Goal: Information Seeking & Learning: Learn about a topic

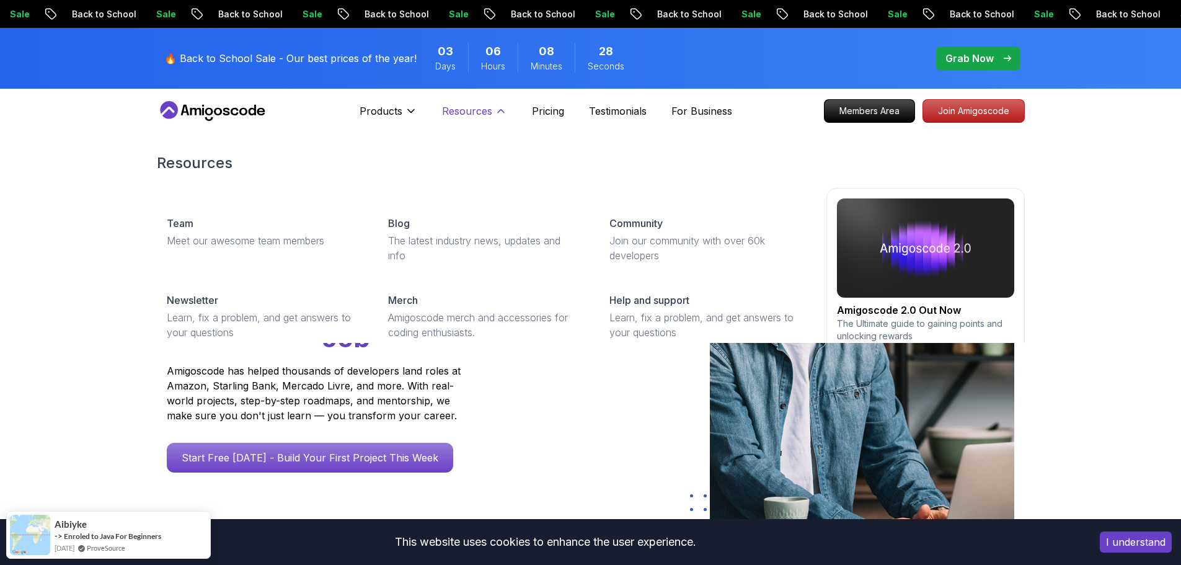
click at [491, 106] on p "Resources" at bounding box center [467, 111] width 50 height 15
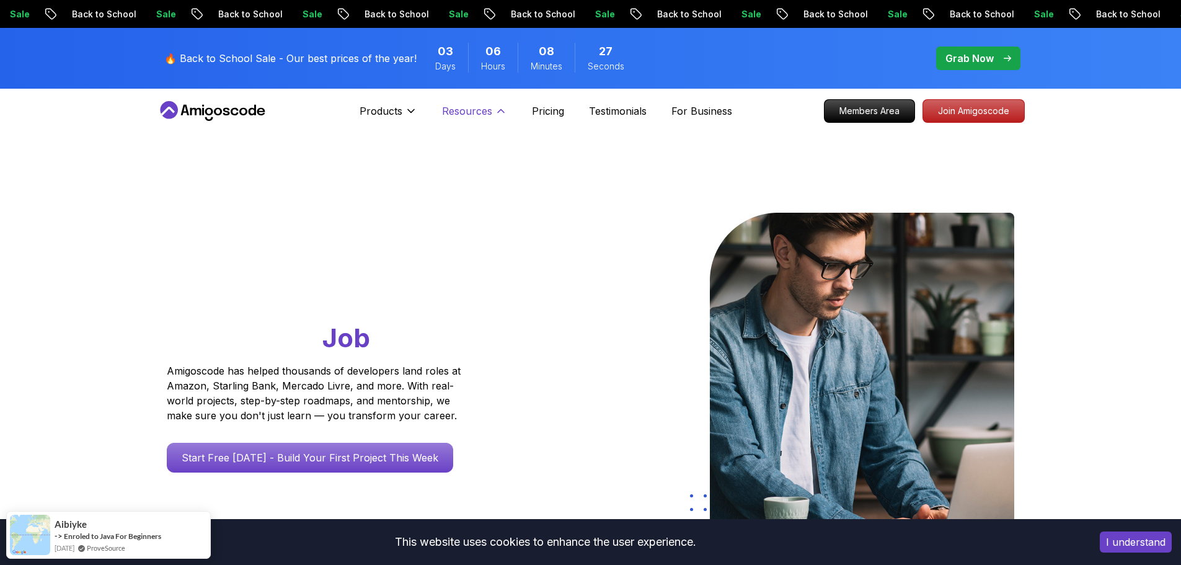
click at [495, 110] on icon at bounding box center [501, 111] width 12 height 12
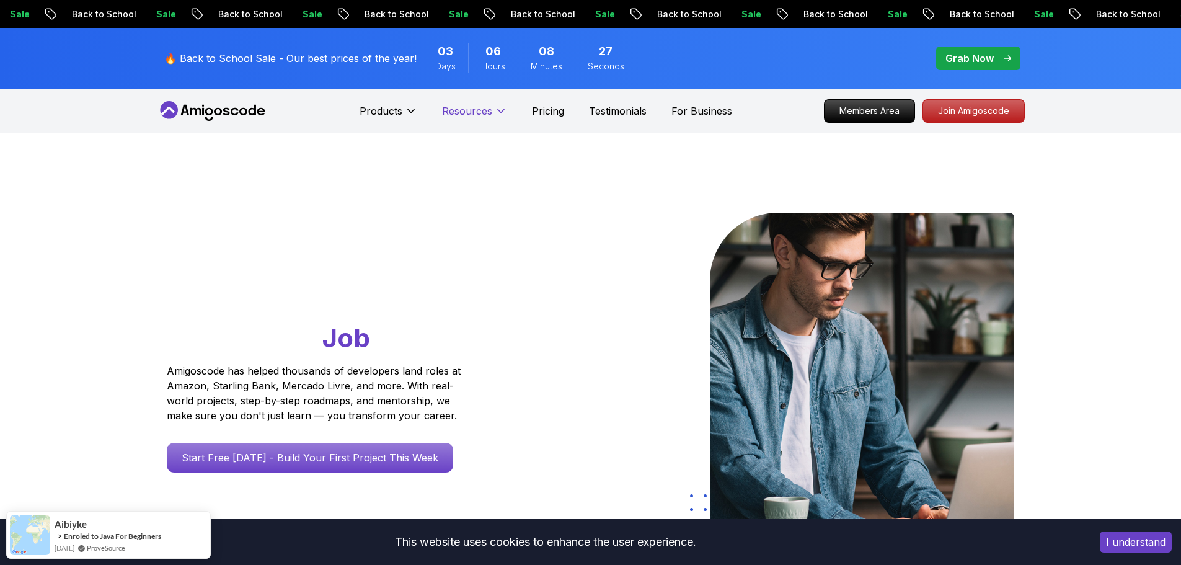
click at [490, 114] on p "Resources" at bounding box center [467, 111] width 50 height 15
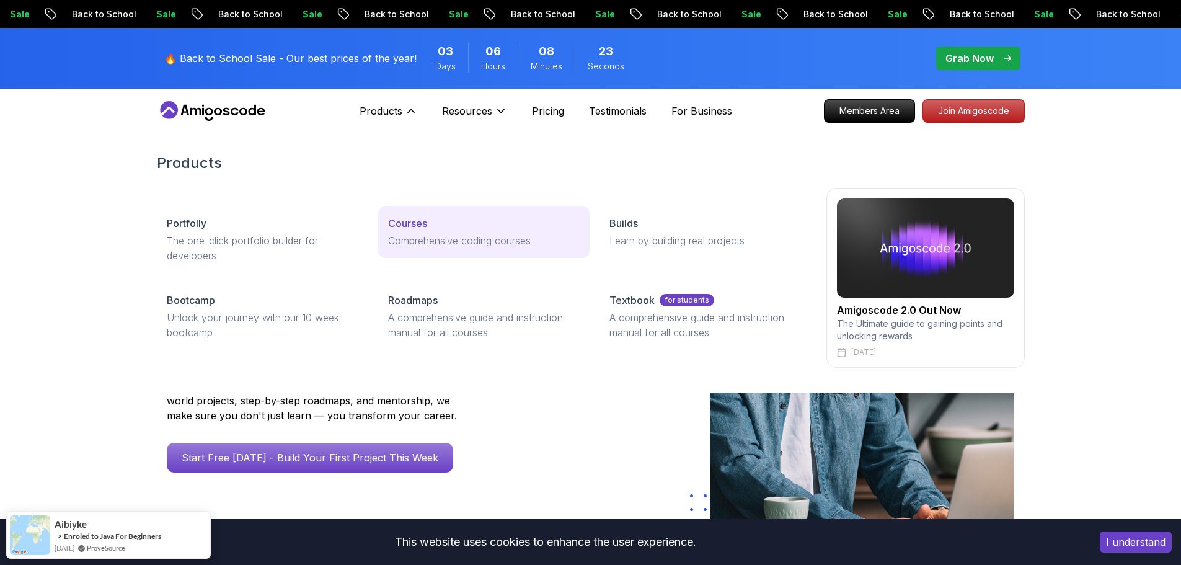
click at [430, 217] on div "Courses" at bounding box center [484, 223] width 192 height 15
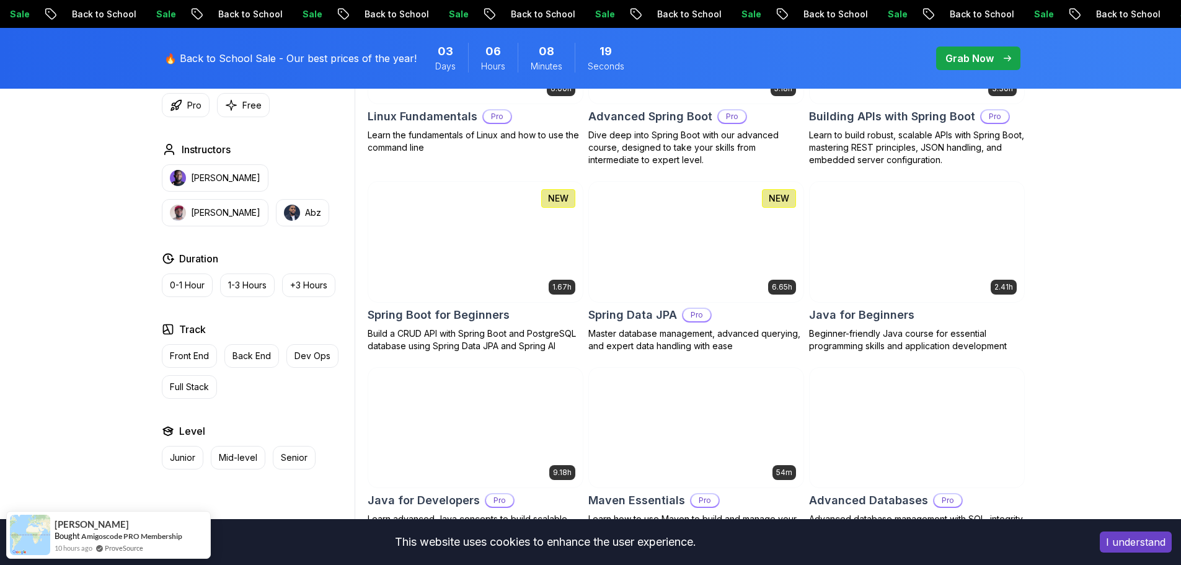
scroll to position [496, 0]
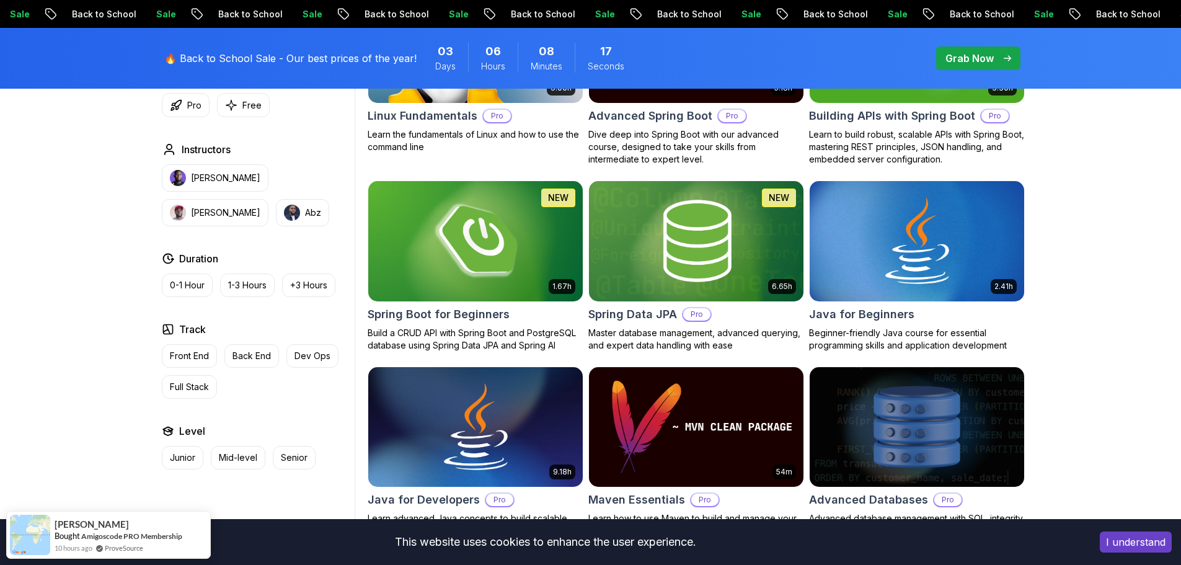
click at [453, 244] on img at bounding box center [475, 241] width 225 height 126
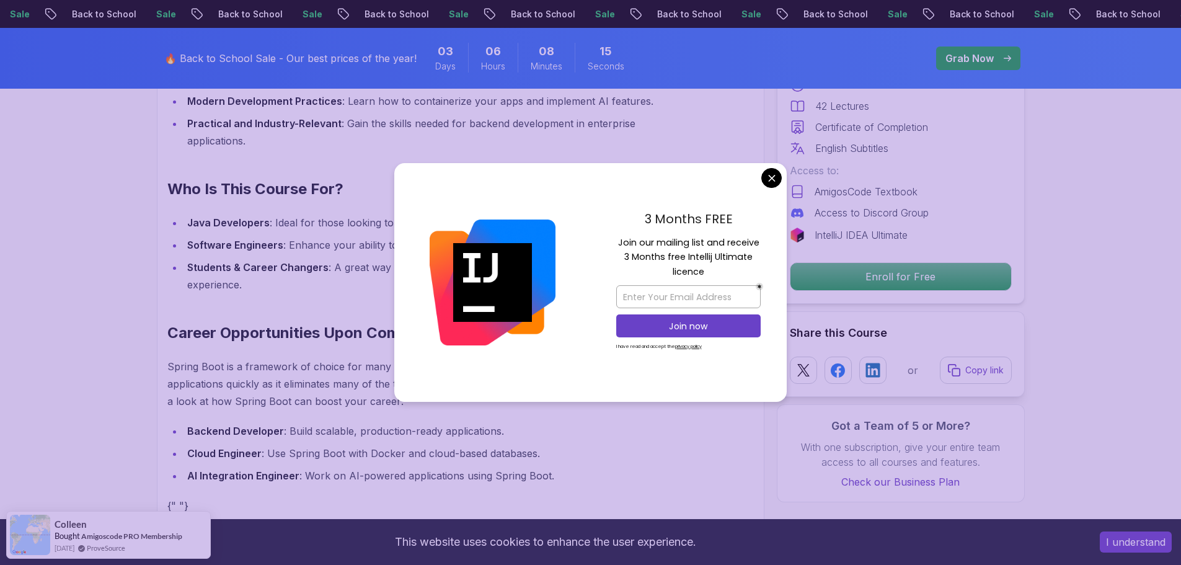
scroll to position [1302, 0]
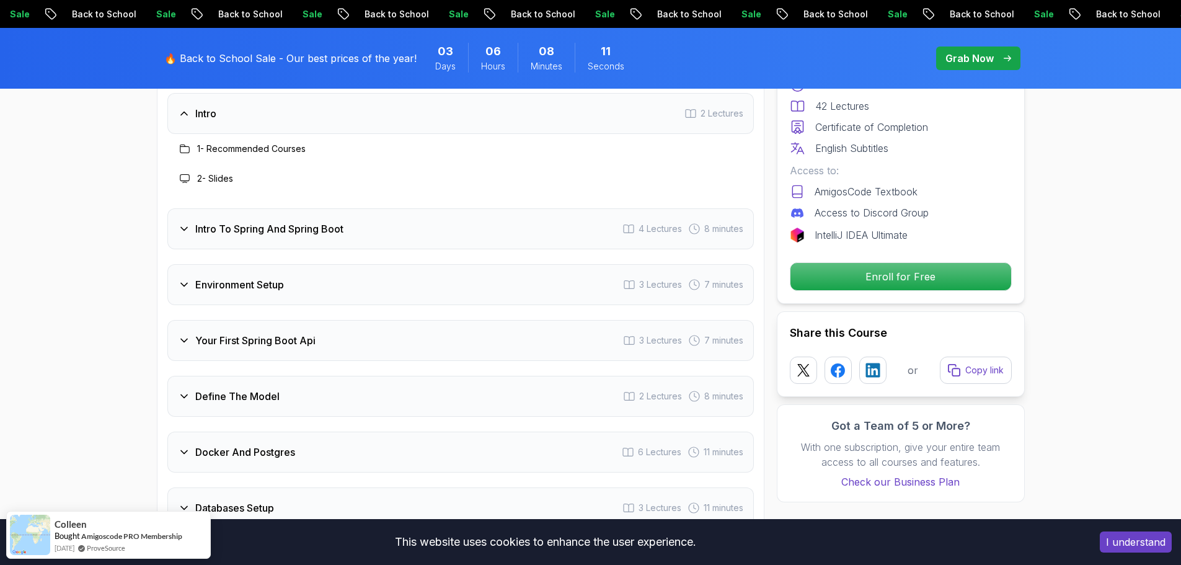
scroll to position [1612, 0]
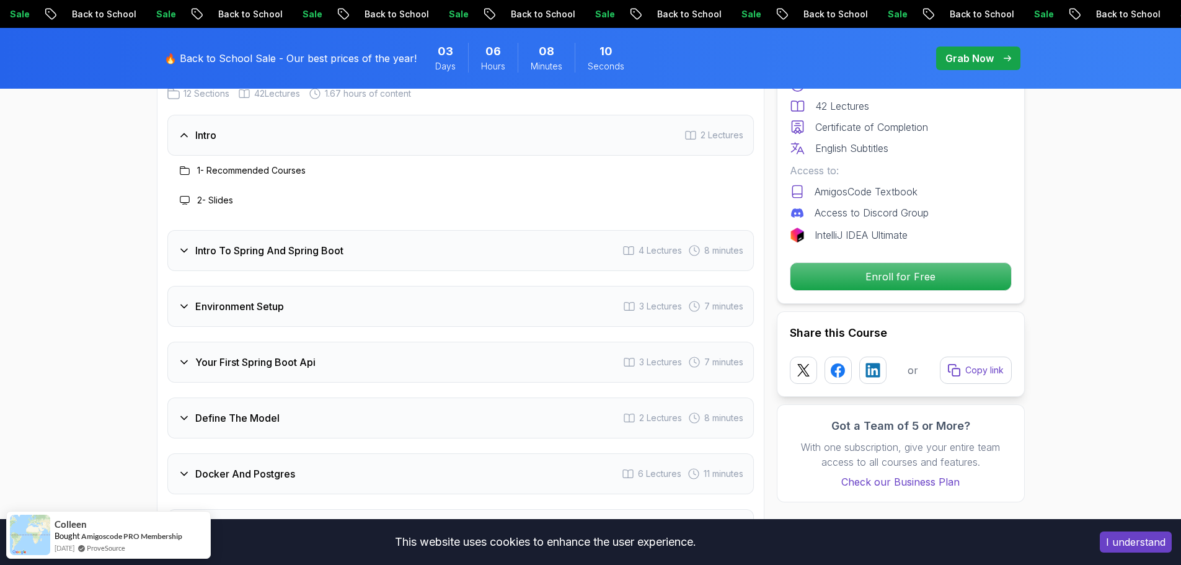
click at [184, 244] on icon at bounding box center [184, 250] width 12 height 12
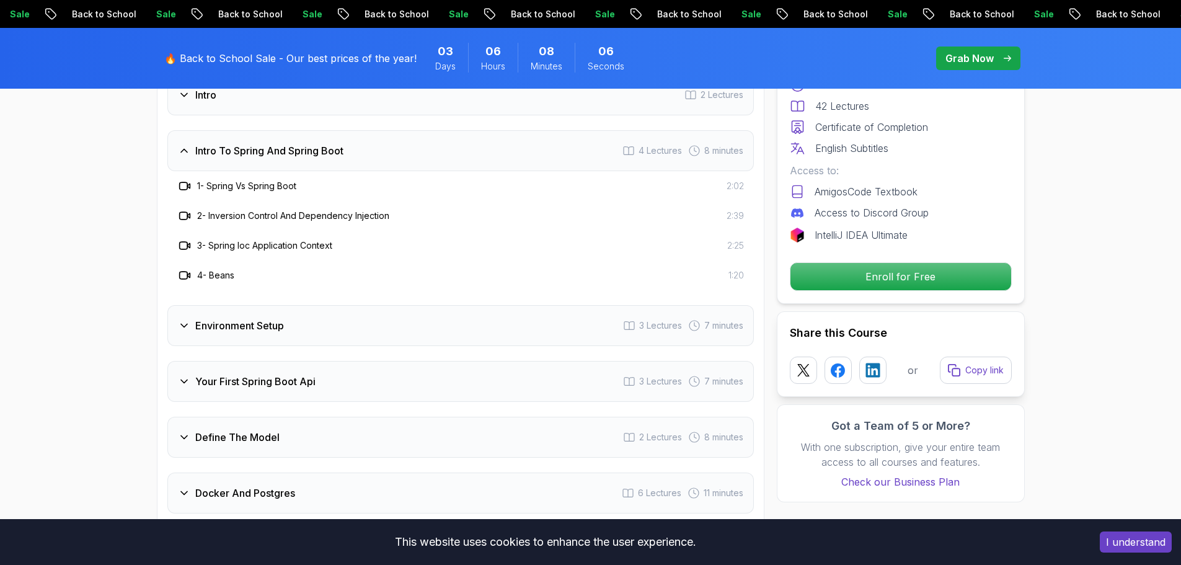
scroll to position [1674, 0]
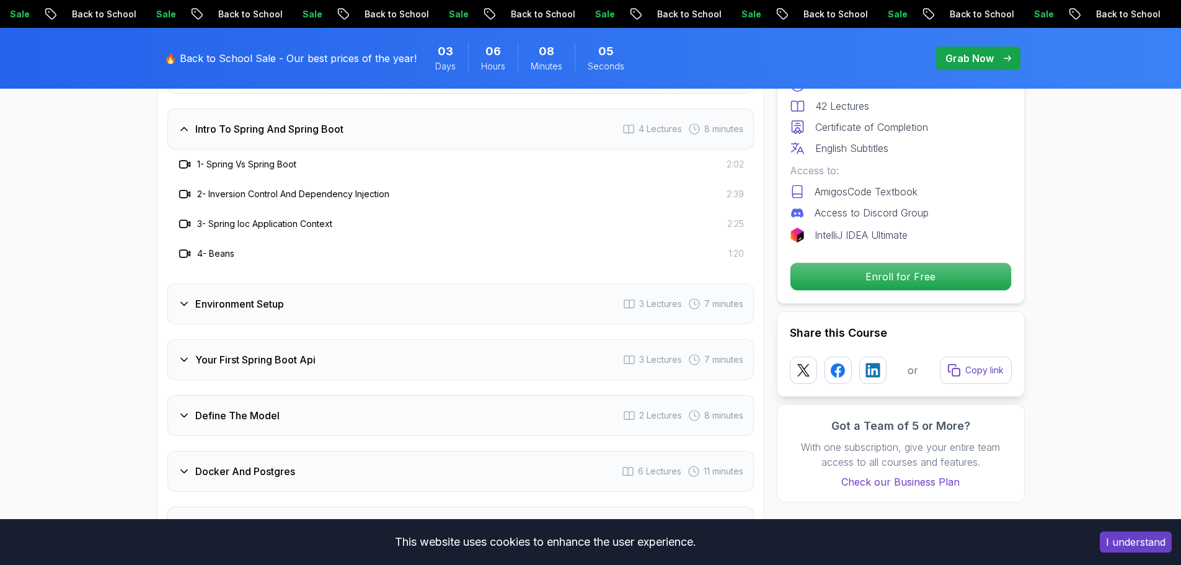
click at [185, 298] on icon at bounding box center [184, 304] width 12 height 12
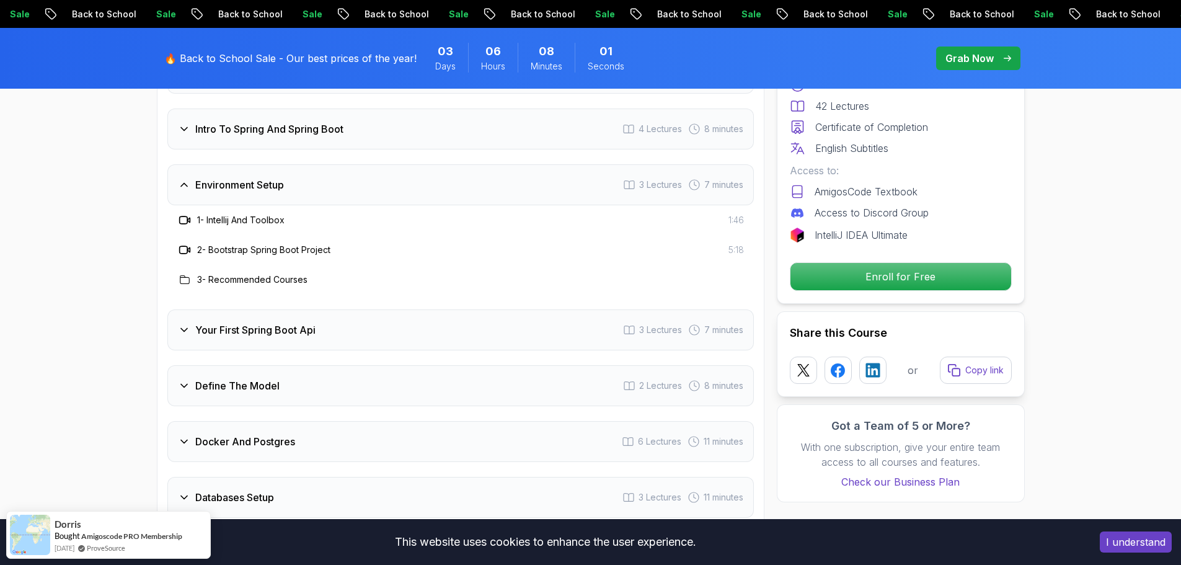
scroll to position [1736, 0]
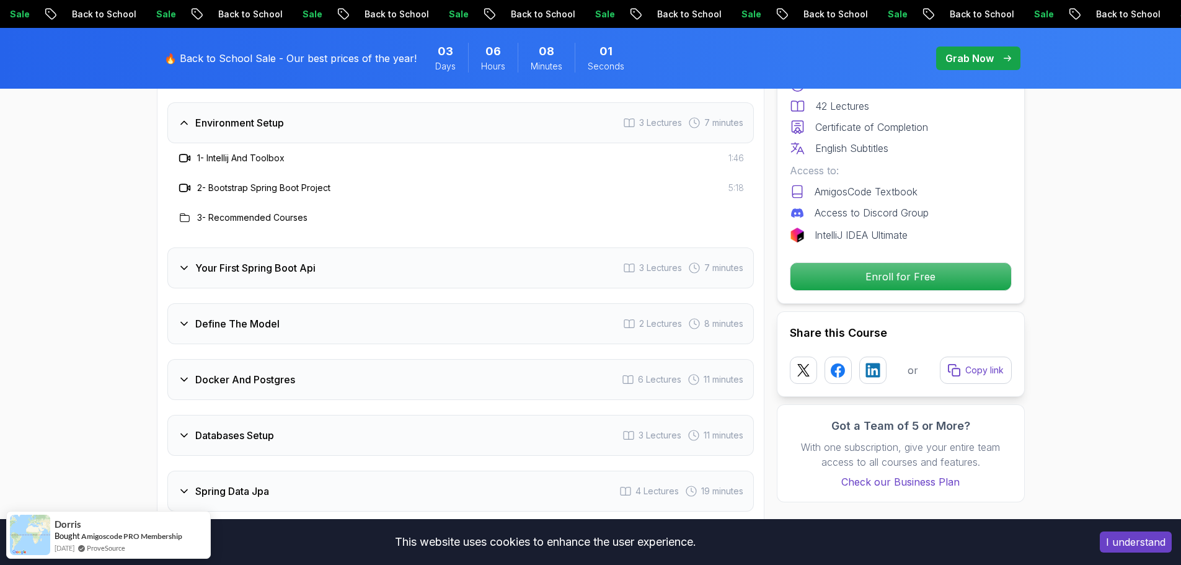
click at [184, 259] on div "Your First Spring Boot Api 3 Lectures 7 minutes" at bounding box center [460, 267] width 587 height 41
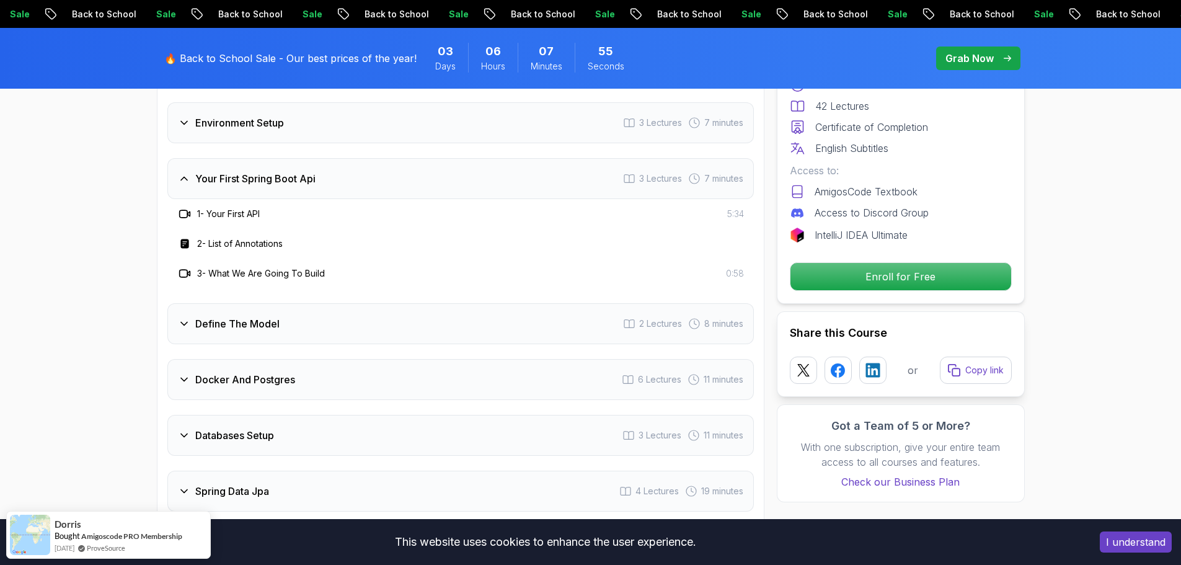
click at [186, 322] on icon at bounding box center [184, 323] width 6 height 3
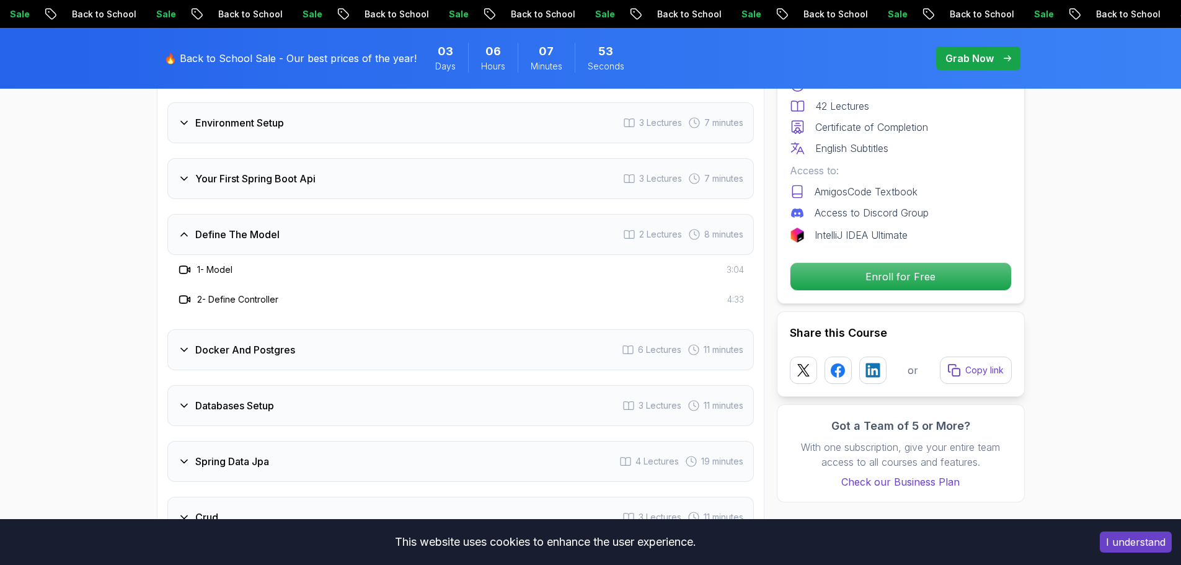
click at [182, 344] on icon at bounding box center [184, 350] width 12 height 12
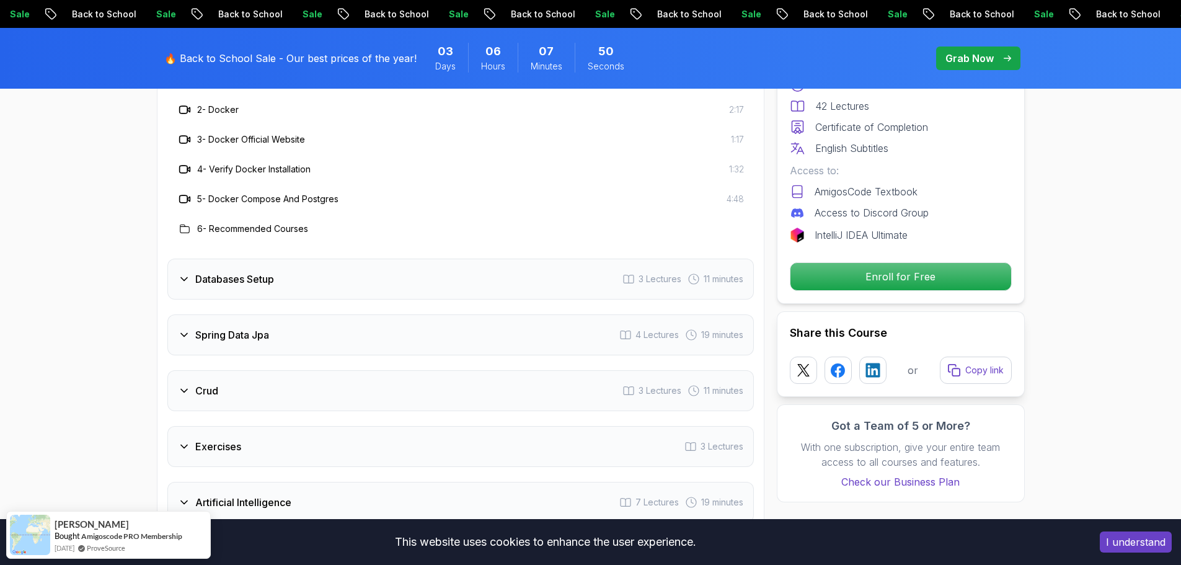
scroll to position [1984, 0]
click at [197, 269] on h3 "Databases Setup" at bounding box center [234, 276] width 79 height 15
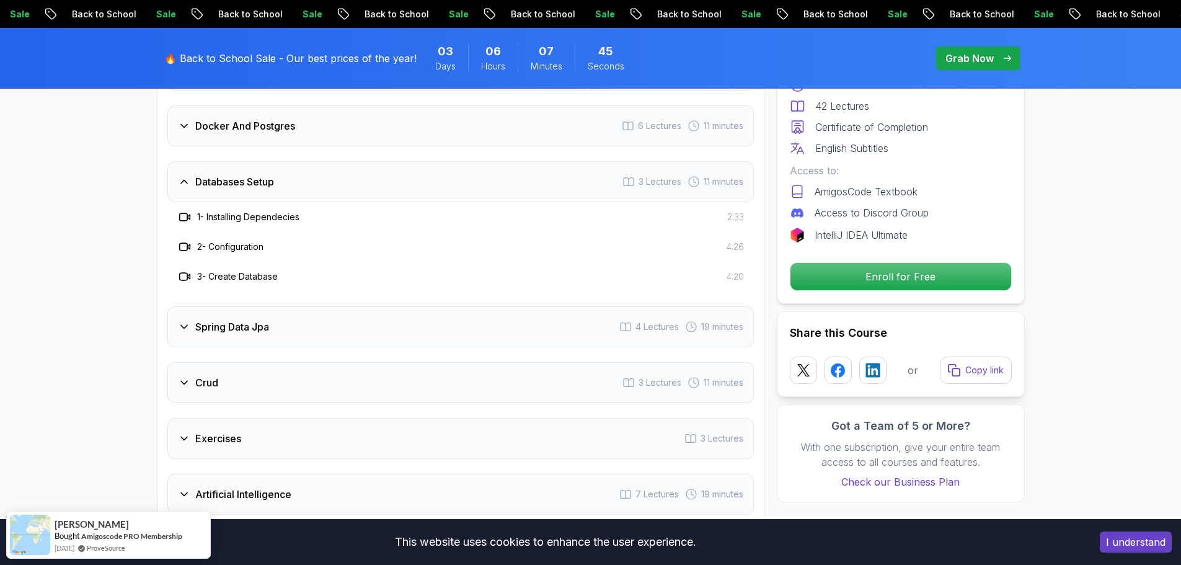
scroll to position [1922, 0]
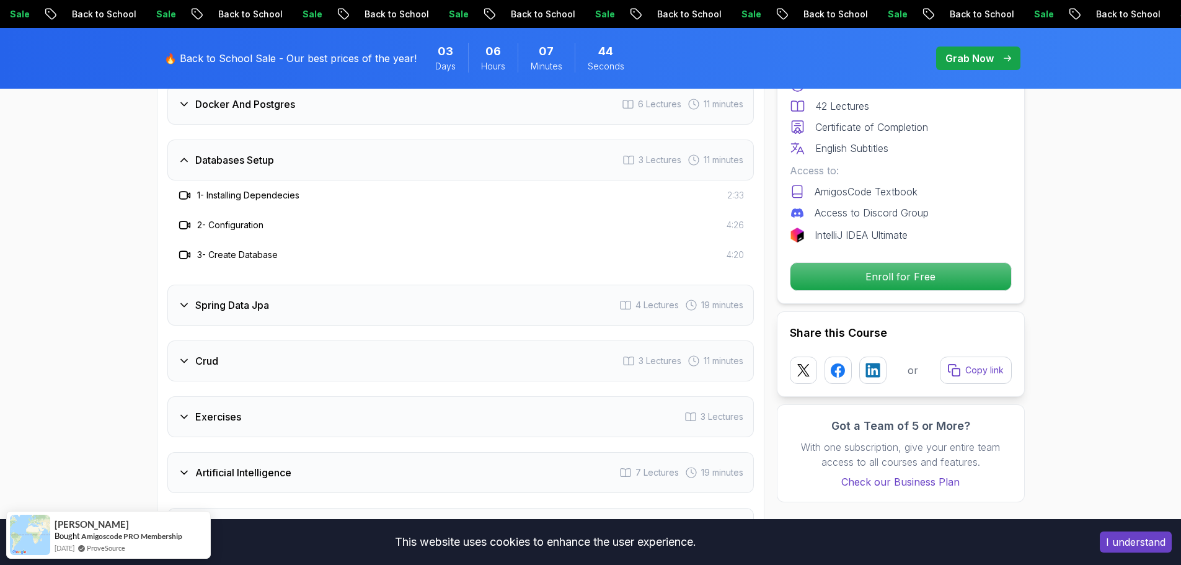
click at [197, 298] on h3 "Spring Data Jpa" at bounding box center [232, 305] width 74 height 15
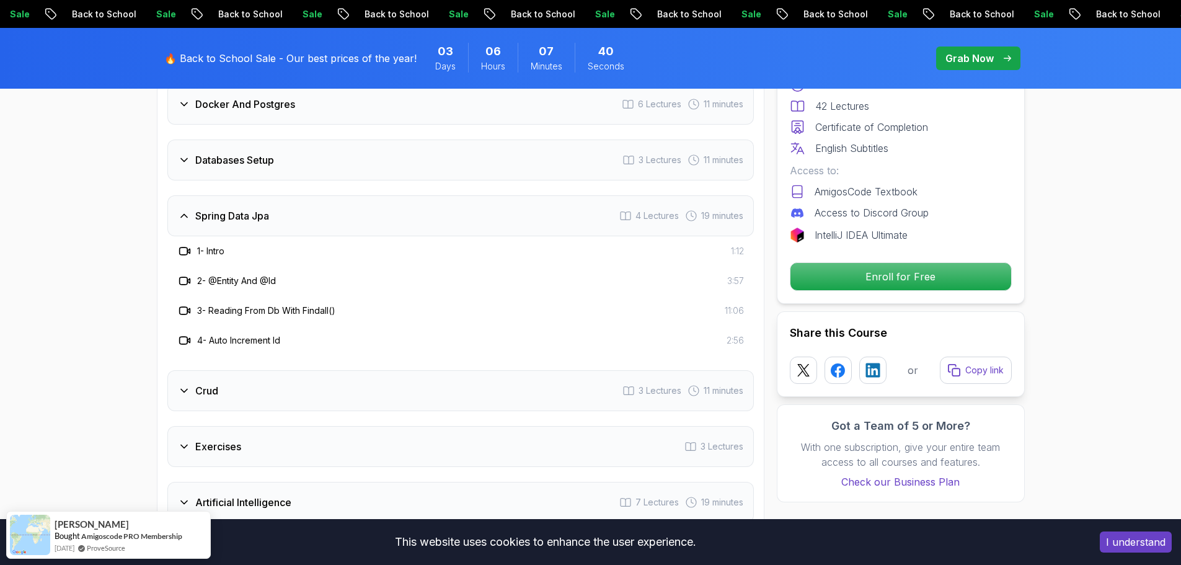
click at [198, 383] on h3 "Crud" at bounding box center [206, 390] width 23 height 15
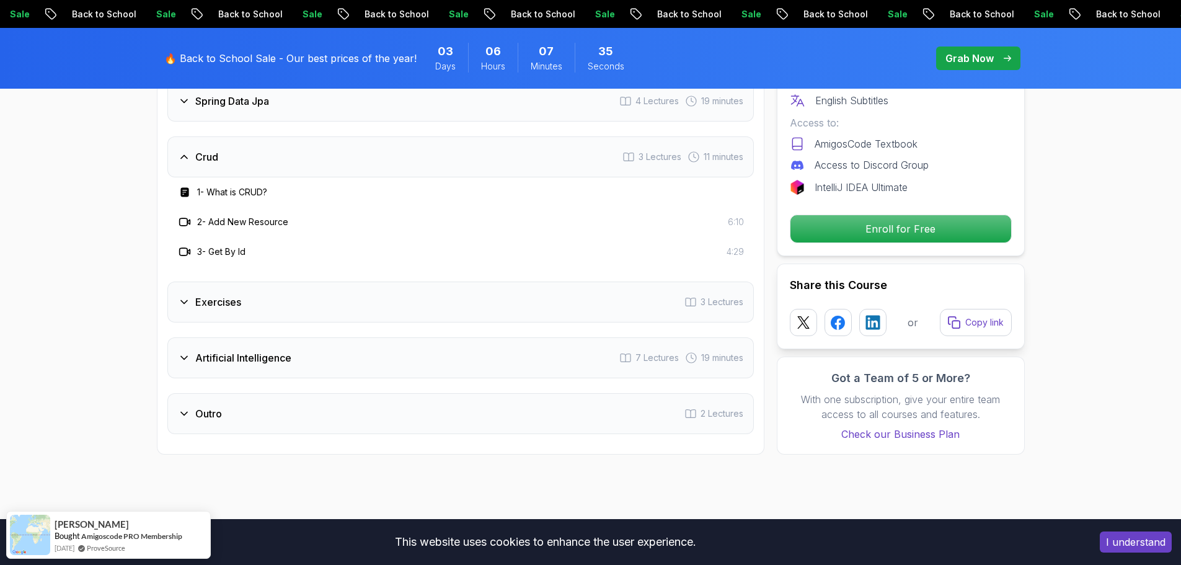
scroll to position [2046, 0]
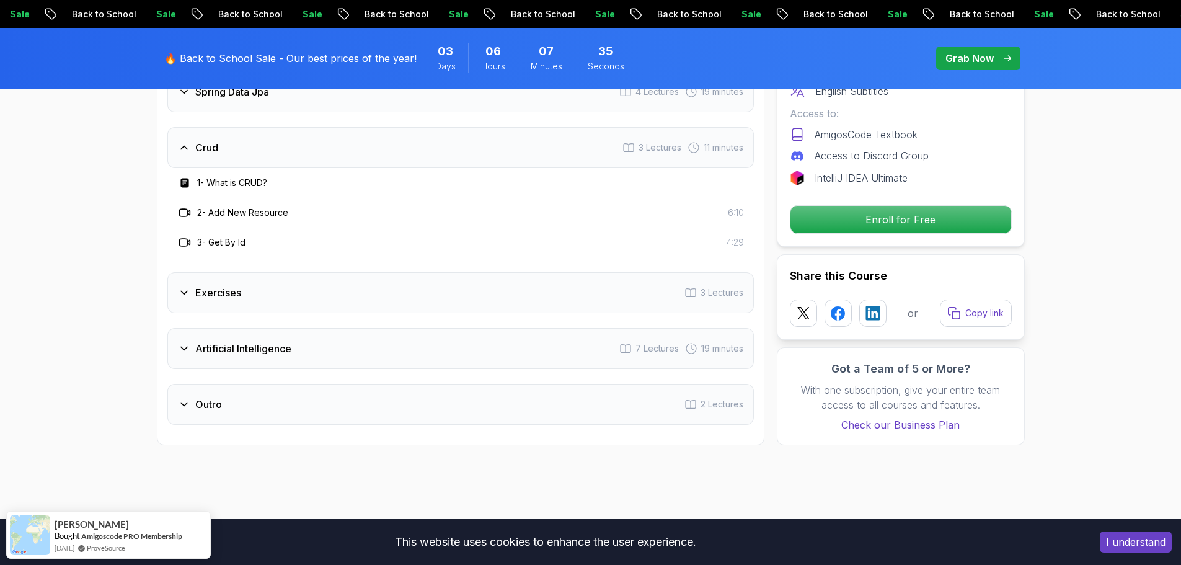
click at [216, 285] on h3 "Exercises" at bounding box center [218, 292] width 46 height 15
click at [270, 341] on h3 "Artificial Intelligence" at bounding box center [243, 348] width 96 height 15
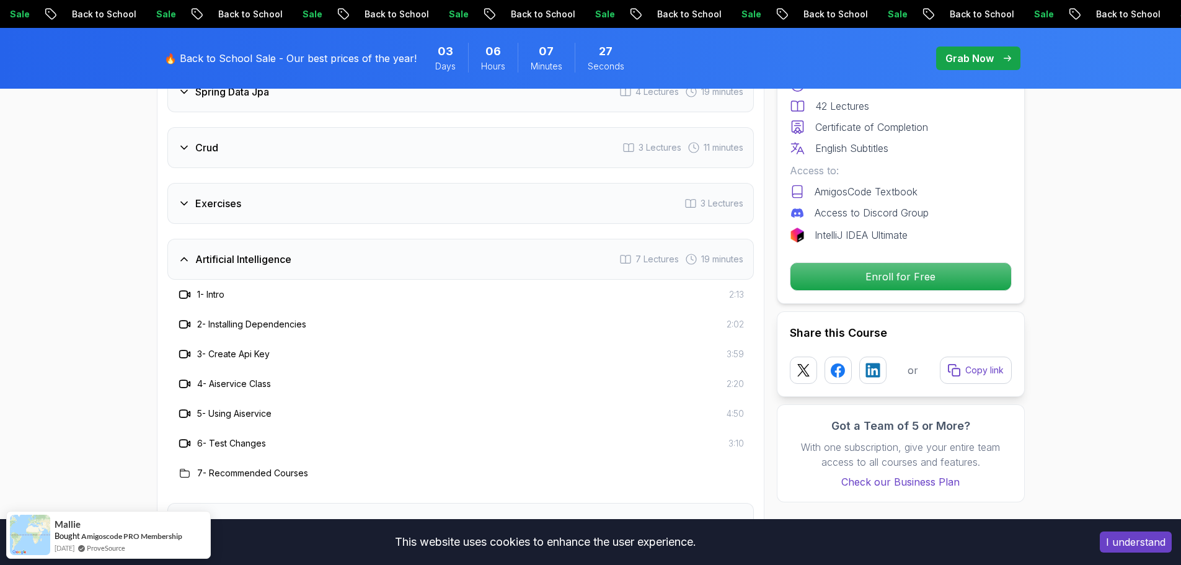
click at [190, 252] on div "Artificial Intelligence" at bounding box center [234, 259] width 113 height 15
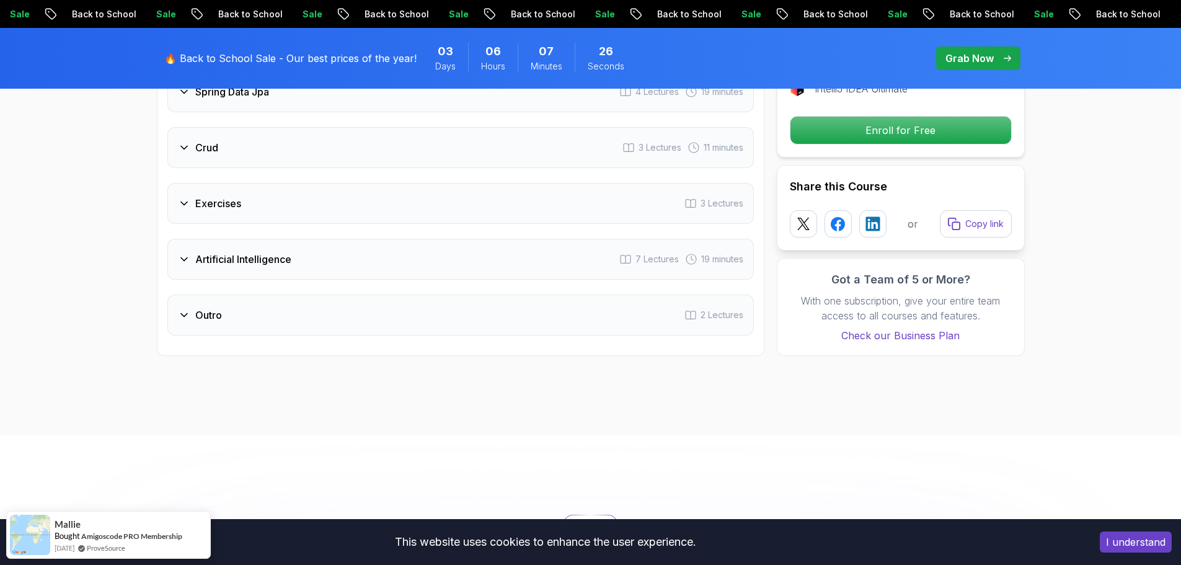
click at [200, 308] on h3 "Outro" at bounding box center [208, 315] width 27 height 15
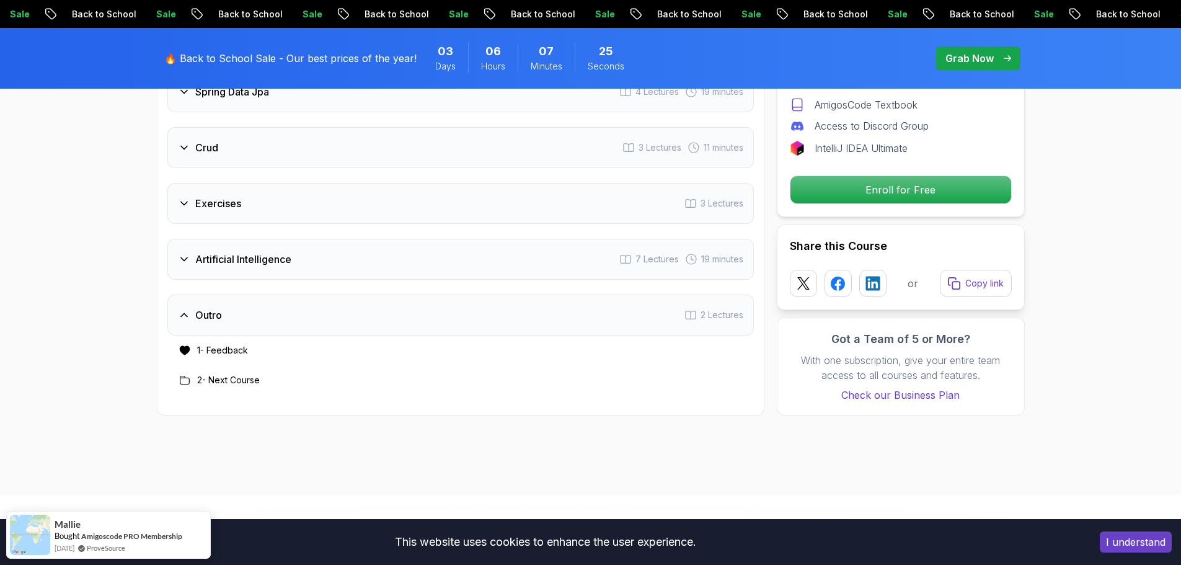
click at [200, 308] on h3 "Outro" at bounding box center [208, 315] width 27 height 15
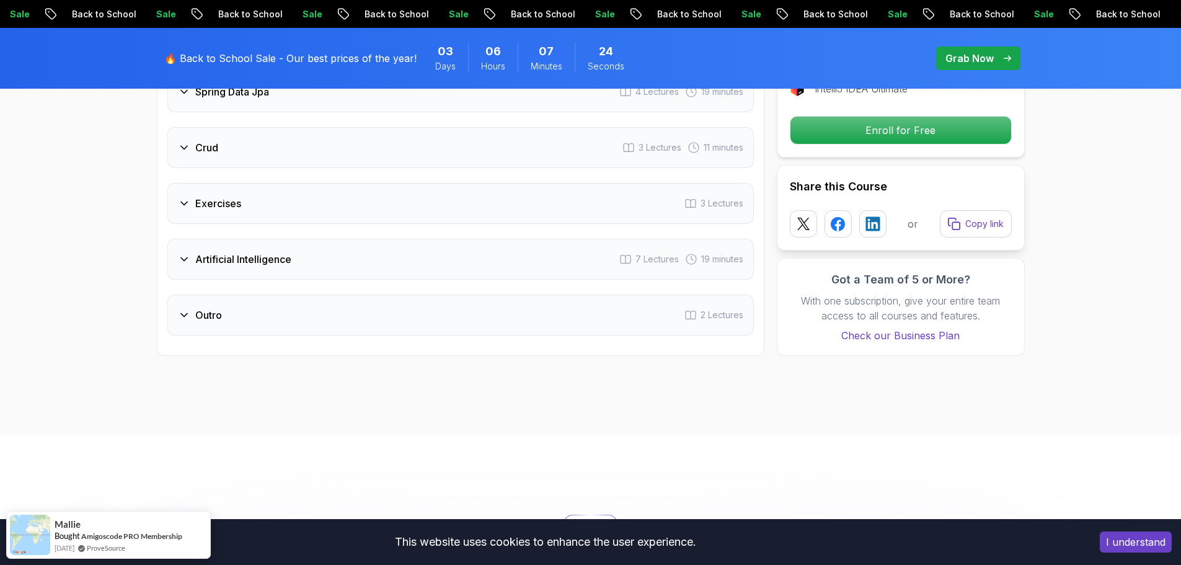
click at [197, 196] on h3 "Exercises" at bounding box center [218, 203] width 46 height 15
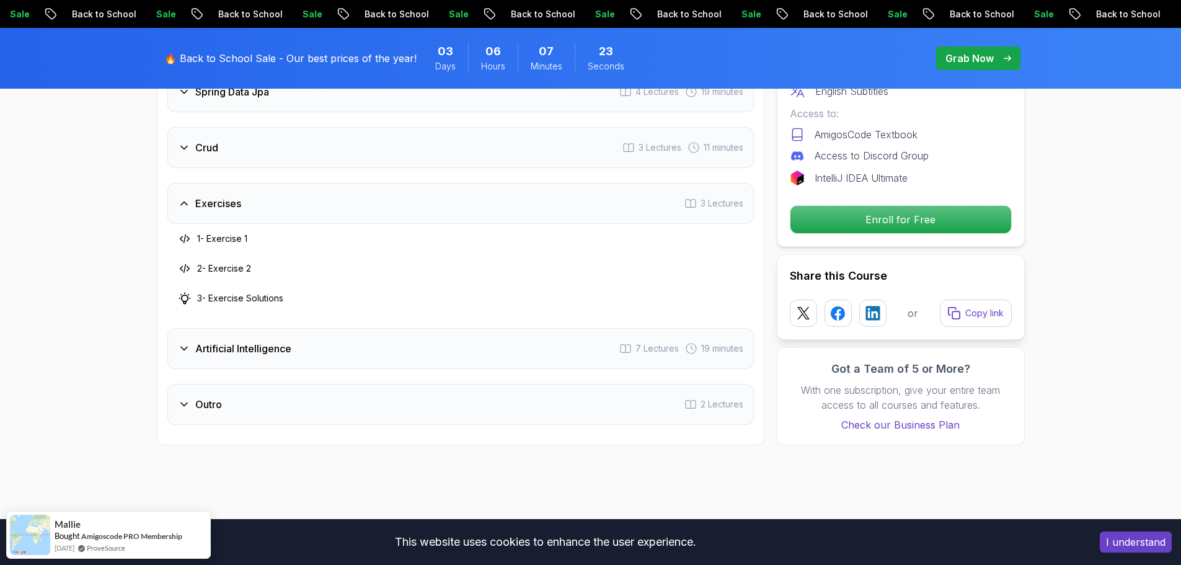
click at [197, 196] on h3 "Exercises" at bounding box center [218, 203] width 46 height 15
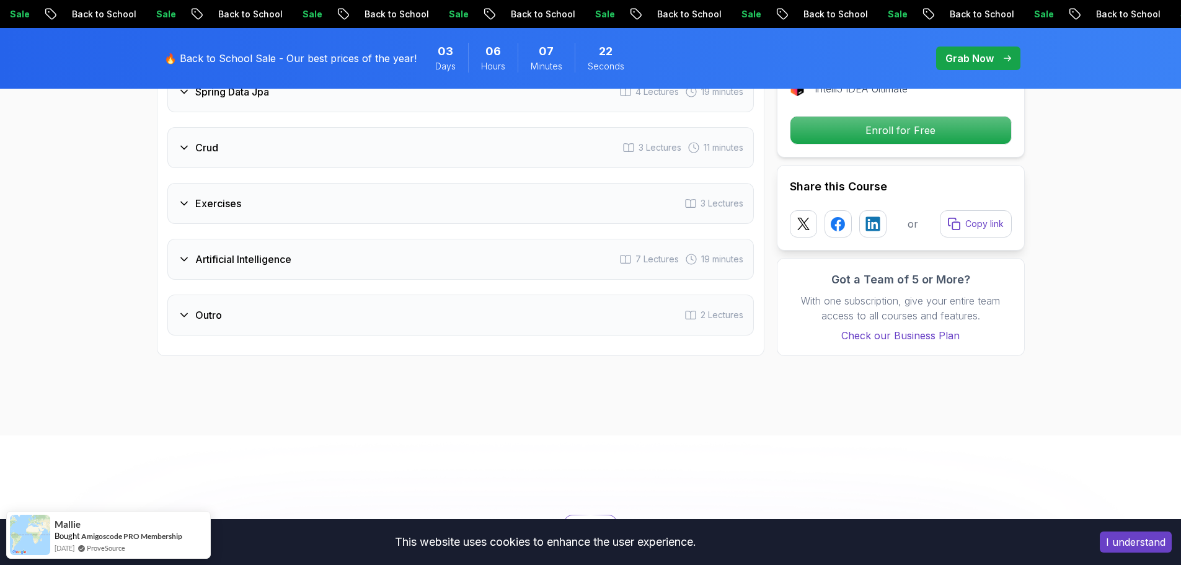
click at [211, 141] on div "Crud 3 Lectures 11 minutes" at bounding box center [460, 147] width 587 height 41
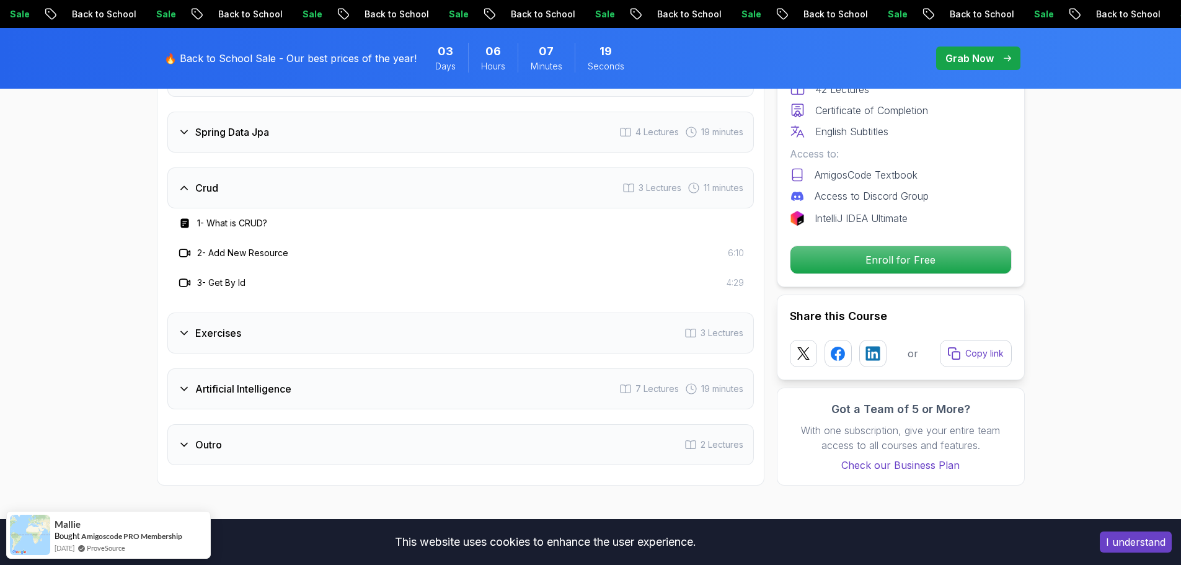
scroll to position [1984, 0]
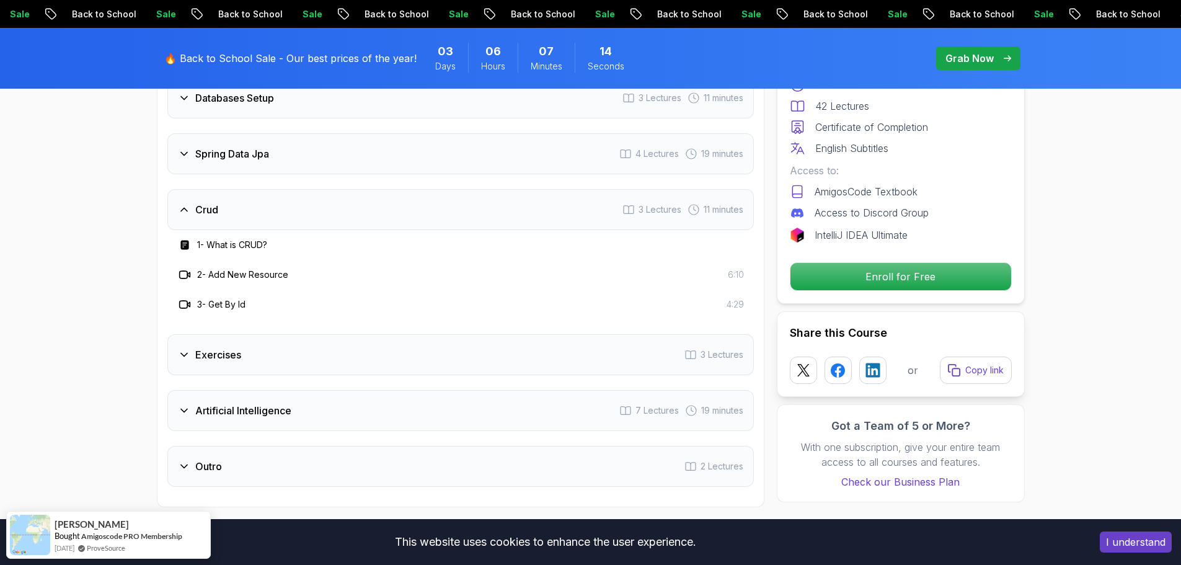
click at [231, 347] on h3 "Exercises" at bounding box center [218, 354] width 46 height 15
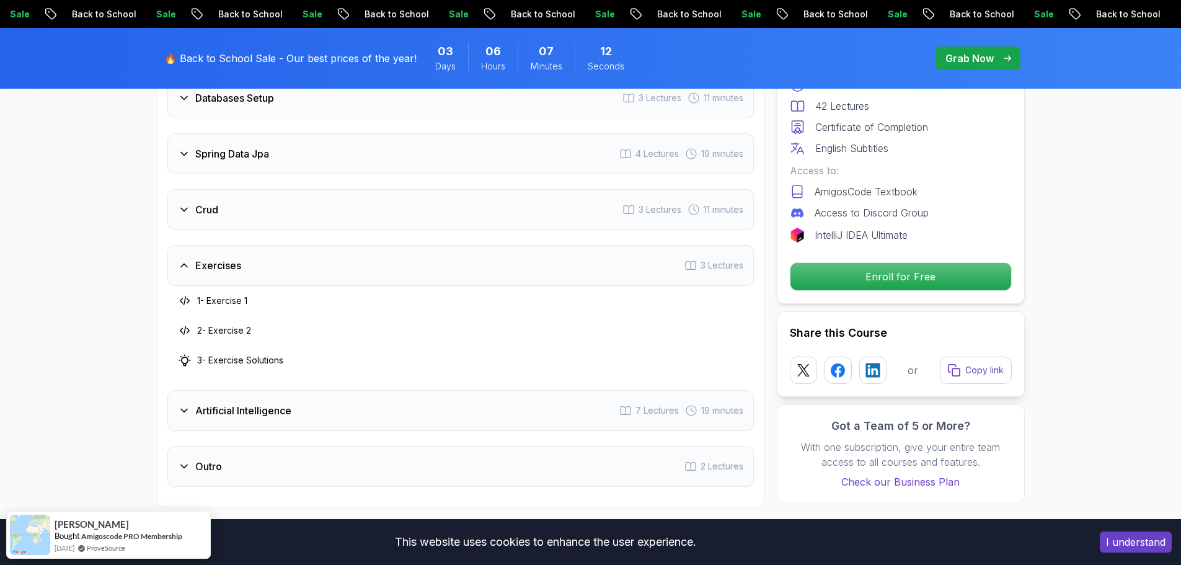
click at [197, 258] on h3 "Exercises" at bounding box center [218, 265] width 46 height 15
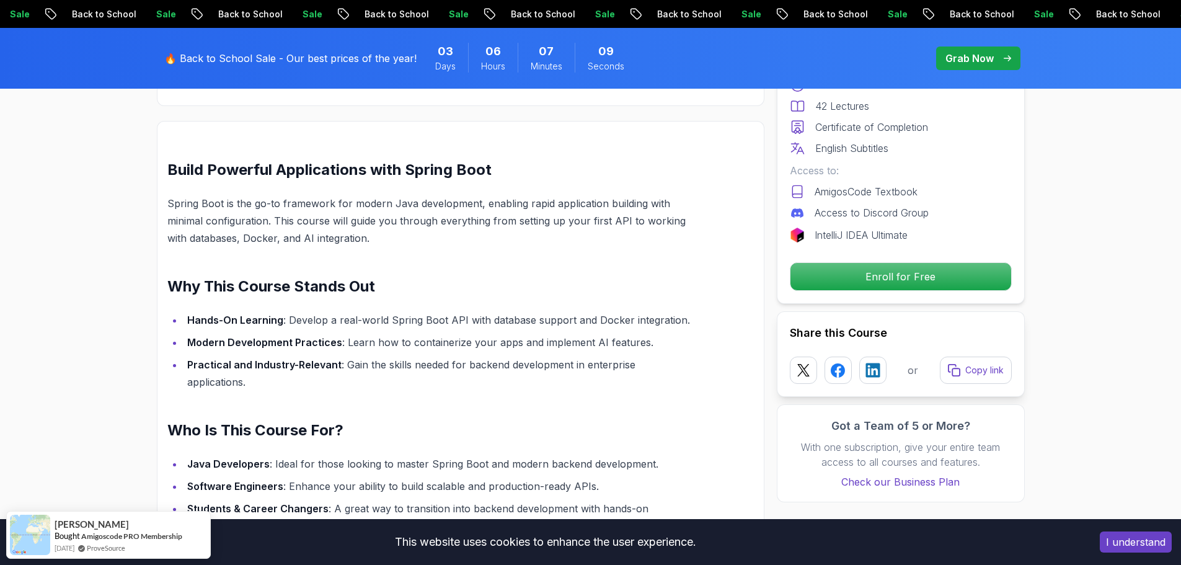
scroll to position [744, 0]
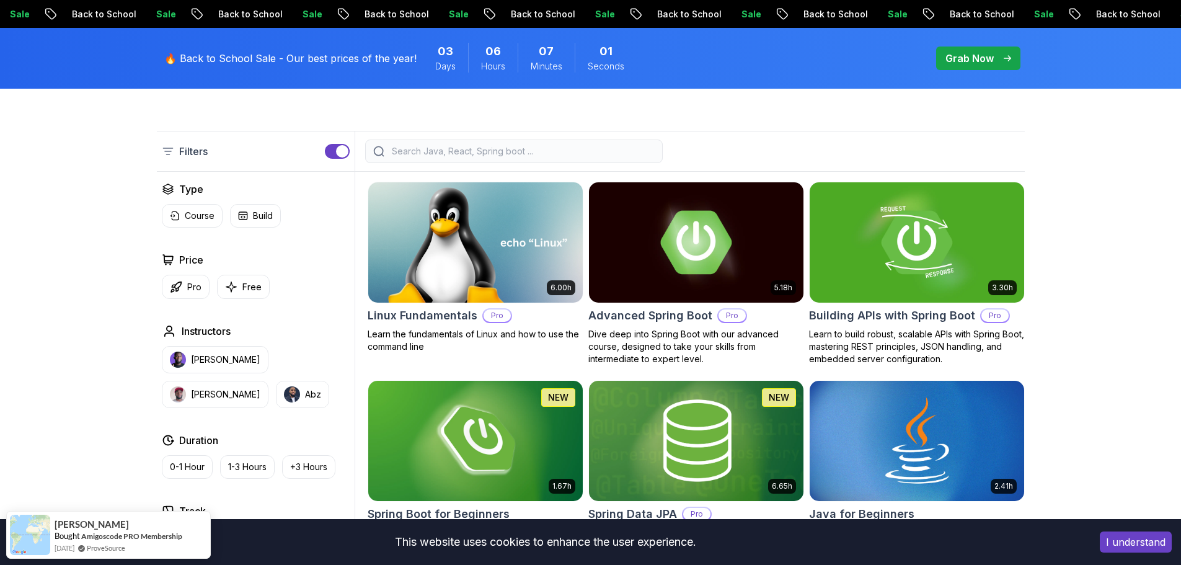
scroll to position [434, 0]
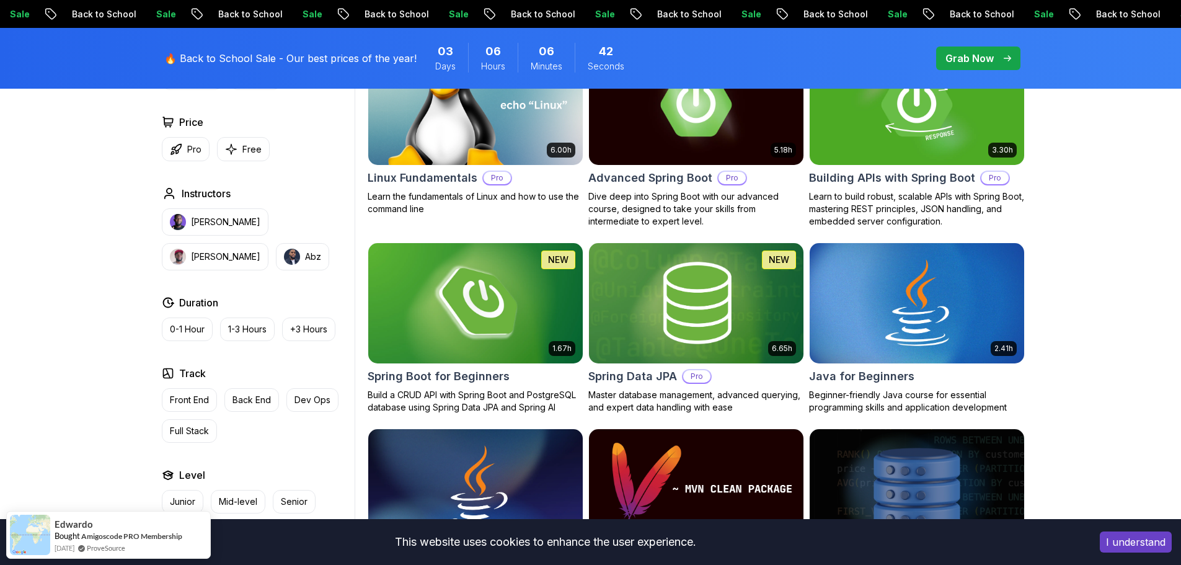
click at [492, 316] on img at bounding box center [475, 303] width 225 height 126
